Goal: Find specific page/section: Find specific page/section

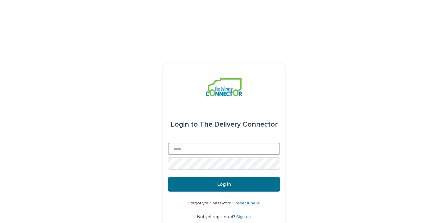
type input "**********"
click at [239, 177] on button "Log in" at bounding box center [224, 184] width 112 height 15
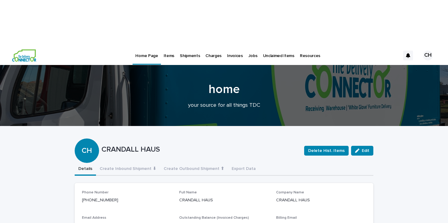
click at [166, 46] on p "Items" at bounding box center [169, 52] width 11 height 13
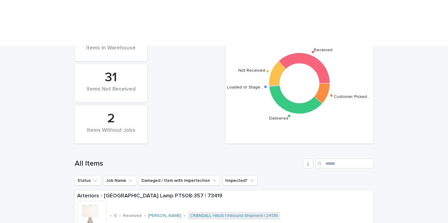
scroll to position [142, 0]
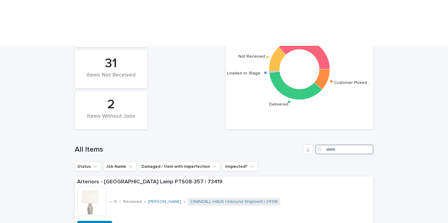
click at [331, 144] on input "Search" at bounding box center [344, 149] width 58 height 10
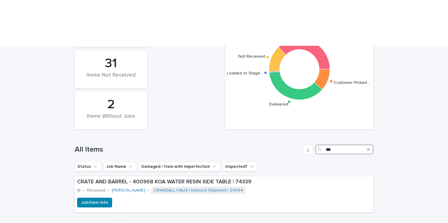
click at [333, 144] on input "***" at bounding box center [344, 149] width 58 height 10
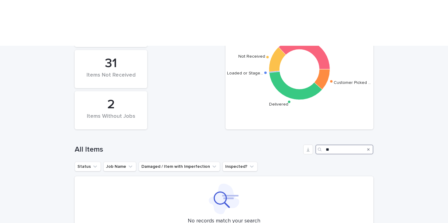
type input "*"
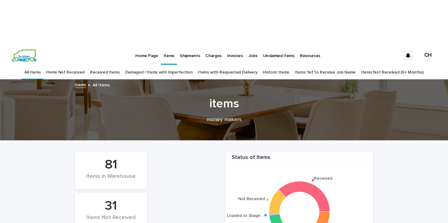
click at [33, 49] on img at bounding box center [24, 55] width 24 height 12
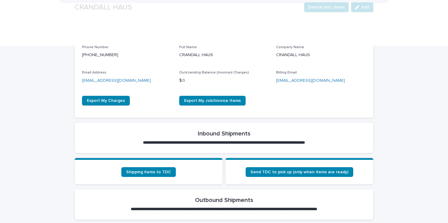
scroll to position [160, 0]
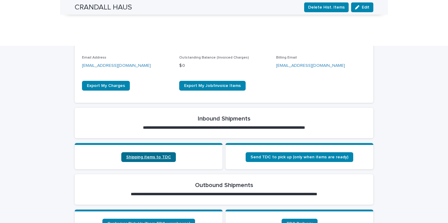
click at [156, 152] on link "Shipping items to TDC" at bounding box center [148, 157] width 55 height 10
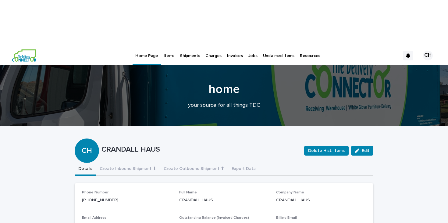
click at [248, 46] on p "Jobs" at bounding box center [252, 52] width 9 height 13
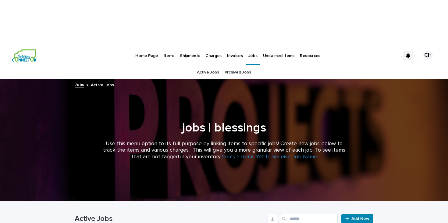
click at [166, 46] on p "Items" at bounding box center [169, 52] width 11 height 13
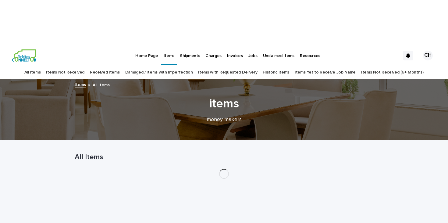
click at [84, 65] on link "Items Not Received" at bounding box center [65, 72] width 38 height 14
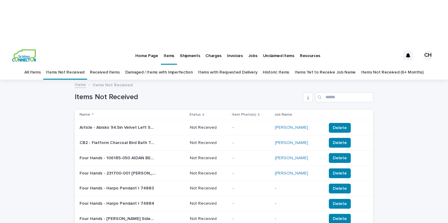
click at [324, 92] on div "Search" at bounding box center [320, 97] width 10 height 10
click at [333, 92] on input "Search" at bounding box center [344, 97] width 58 height 10
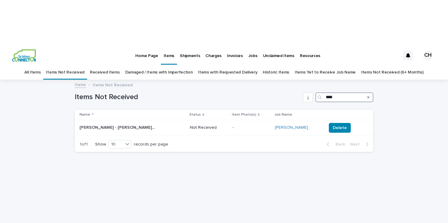
type input "****"
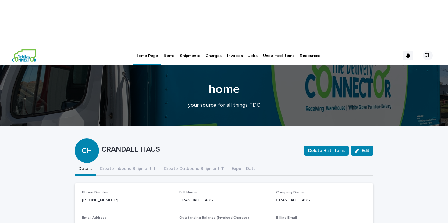
click at [37, 46] on div "Home Page Items Shipments Charges Invoices Jobs Unclaimed Items Resources CH" at bounding box center [224, 55] width 448 height 19
click at [31, 49] on img at bounding box center [24, 55] width 24 height 12
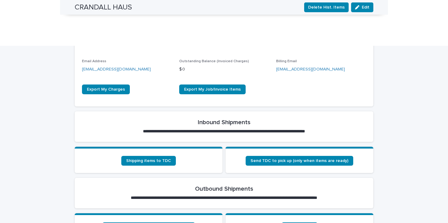
scroll to position [157, 0]
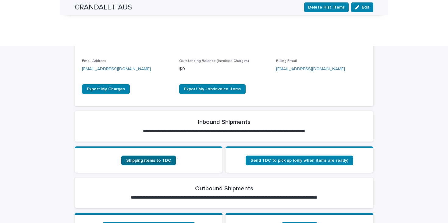
click at [166, 158] on span "Shipping items to TDC" at bounding box center [148, 160] width 45 height 4
